Goal: Use online tool/utility: Use online tool/utility

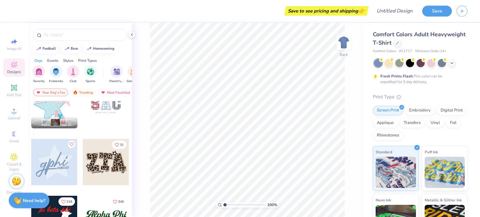
scroll to position [531, 0]
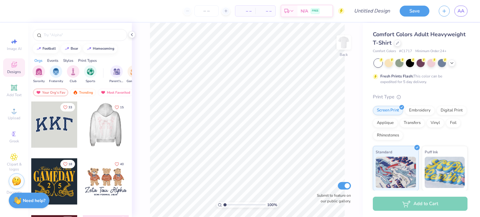
click at [105, 125] on div at bounding box center [106, 124] width 139 height 46
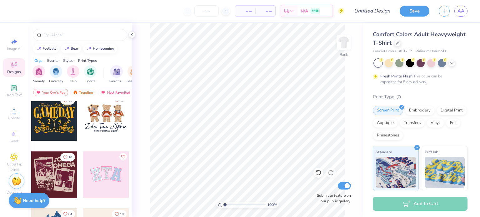
scroll to position [62, 0]
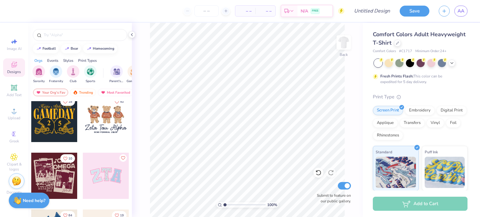
click at [106, 122] on div at bounding box center [106, 119] width 46 height 46
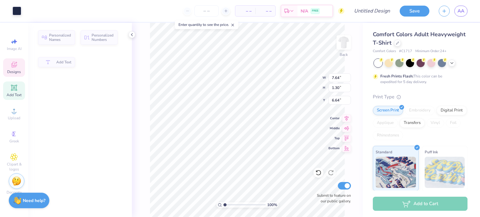
type input "1.30"
type input "6.64"
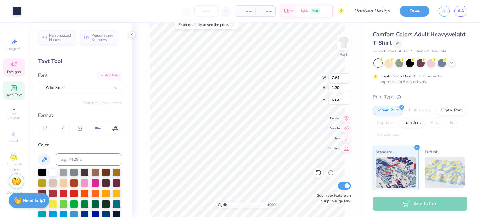
scroll to position [5, 1]
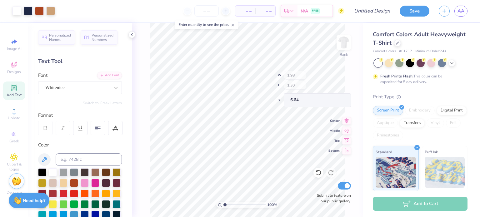
type input "1.98"
type input "3.33"
type input "3.00"
type input "5.54"
type input "13.25"
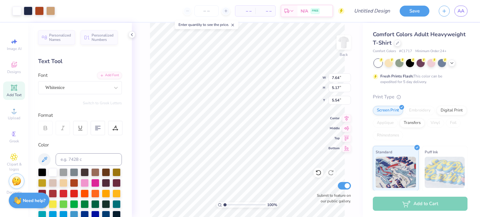
type input "8.97"
type input "1.70"
type input "12.58"
type input "8.51"
drag, startPoint x: 345, startPoint y: 125, endPoint x: 145, endPoint y: 149, distance: 201.8
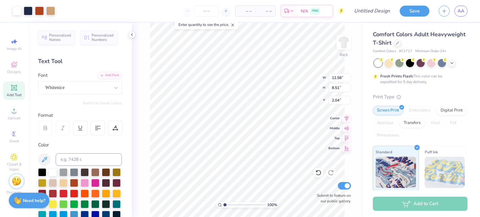
click at [345, 125] on icon at bounding box center [346, 128] width 9 height 7
type input "8.24"
